Goal: Navigation & Orientation: Go to known website

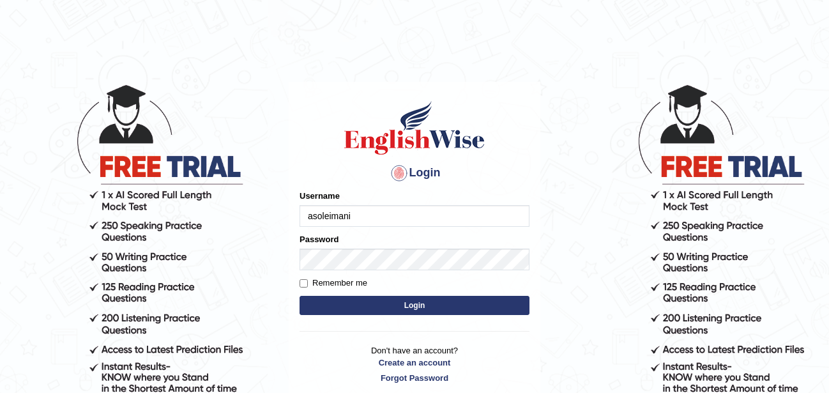
type input "asoleimani"
